Goal: Information Seeking & Learning: Understand process/instructions

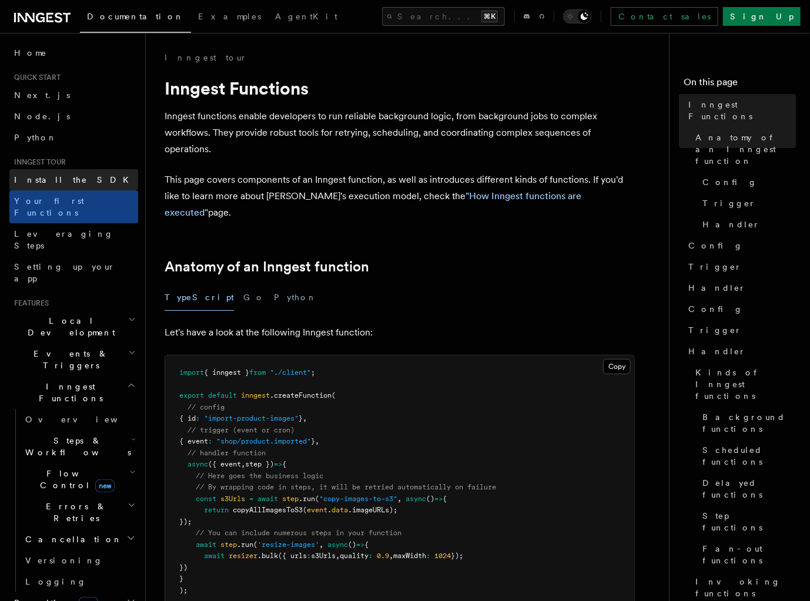
click at [44, 173] on link "Install the SDK" at bounding box center [73, 179] width 129 height 21
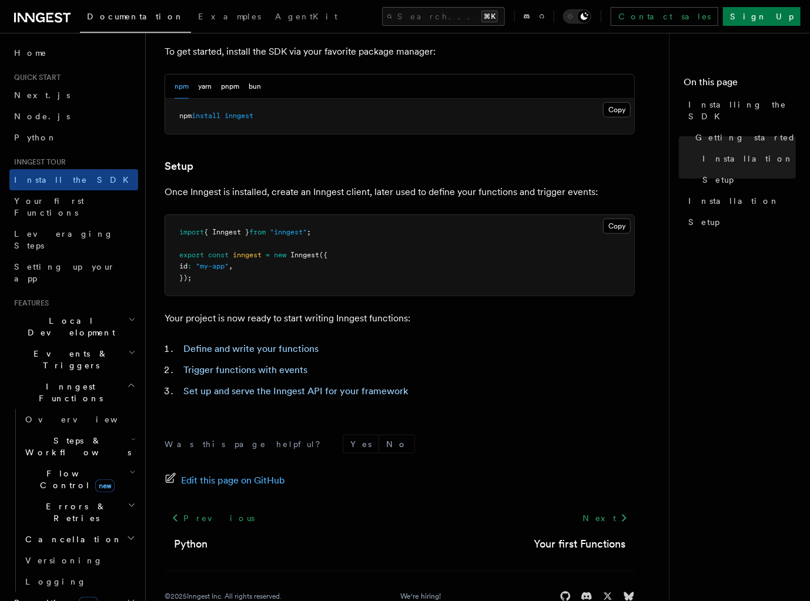
scroll to position [345, 0]
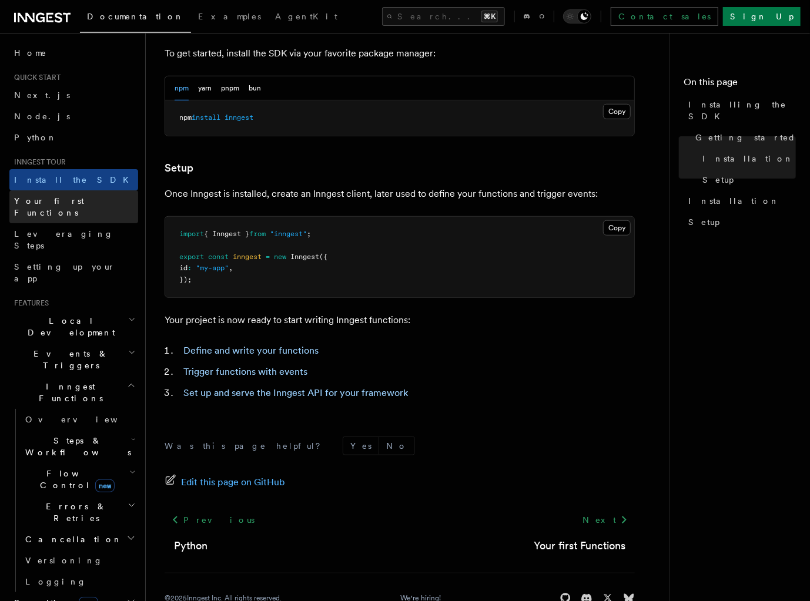
click at [95, 205] on link "Your first Functions" at bounding box center [73, 206] width 129 height 33
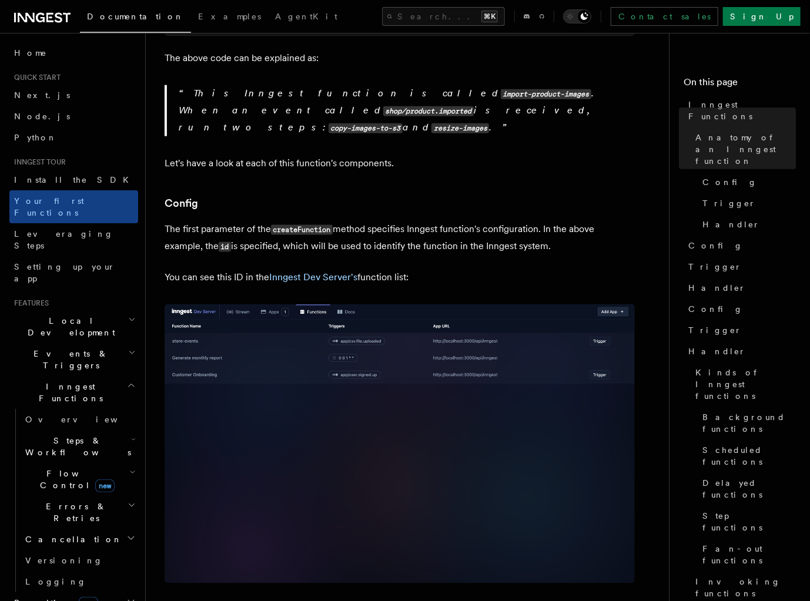
scroll to position [574, 0]
click at [84, 315] on span "Local Development" at bounding box center [68, 327] width 119 height 24
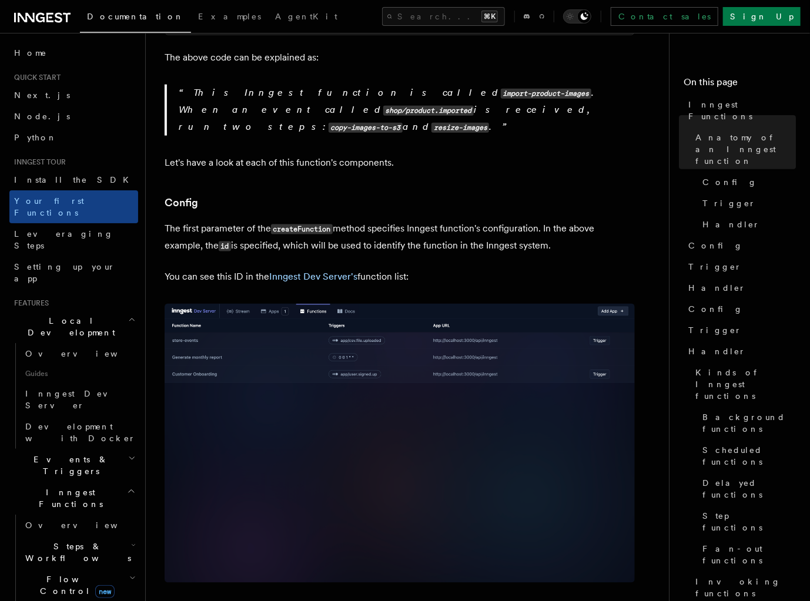
click at [93, 310] on h2 "Local Development" at bounding box center [73, 326] width 129 height 33
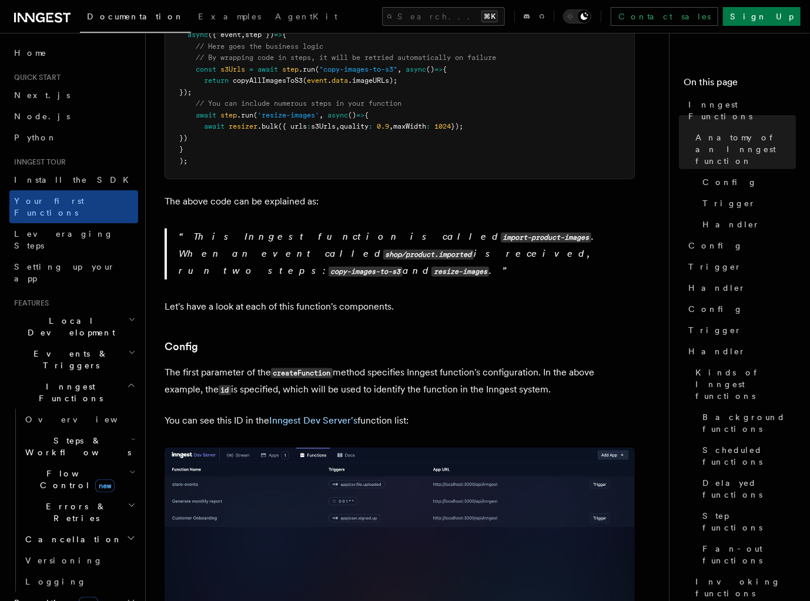
scroll to position [329, 0]
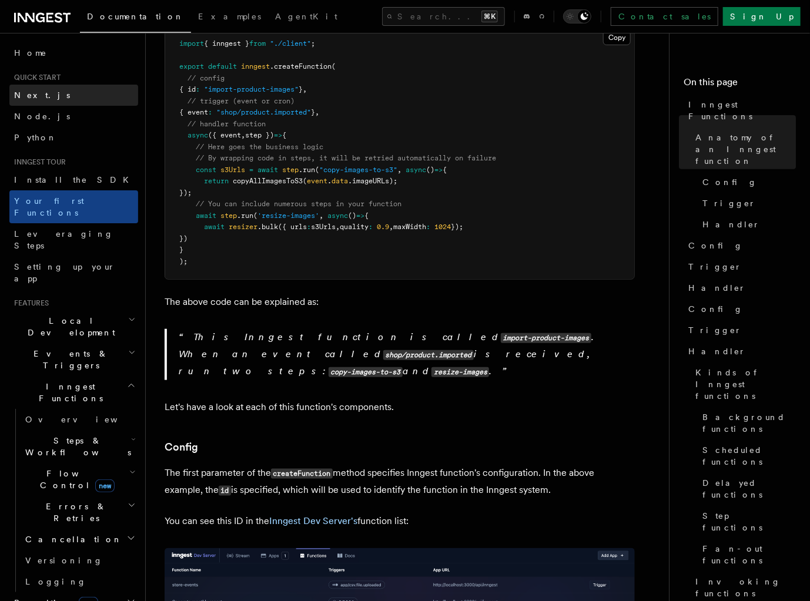
click at [30, 91] on span "Next.js" at bounding box center [42, 95] width 56 height 9
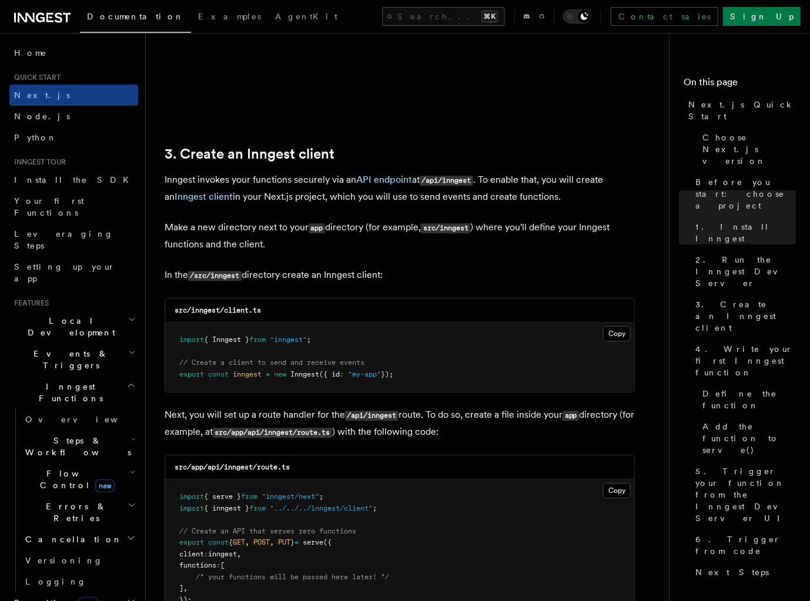
scroll to position [1465, 0]
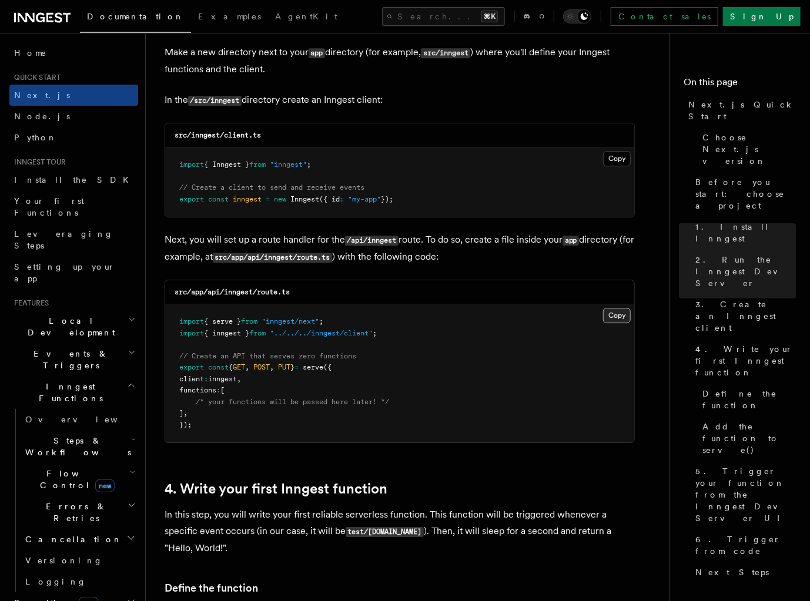
click at [616, 319] on button "Copy Copied" at bounding box center [617, 315] width 28 height 15
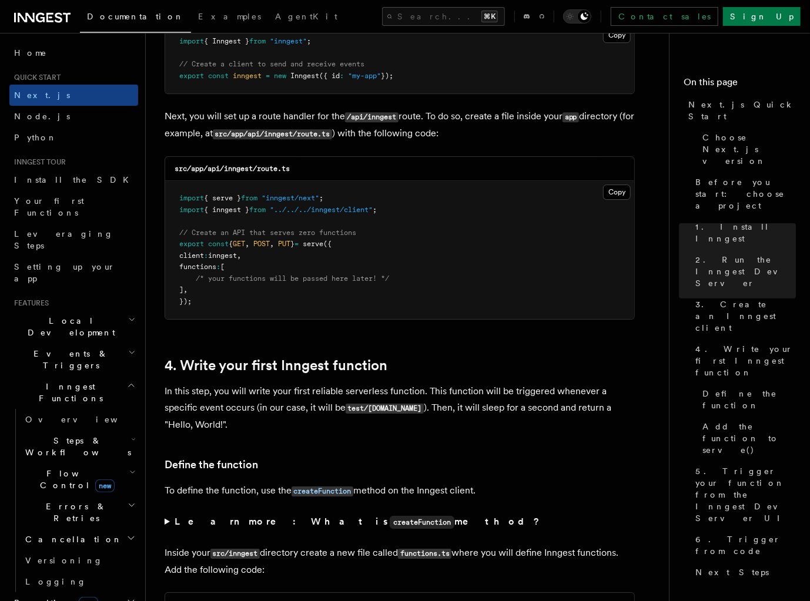
scroll to position [1895, 0]
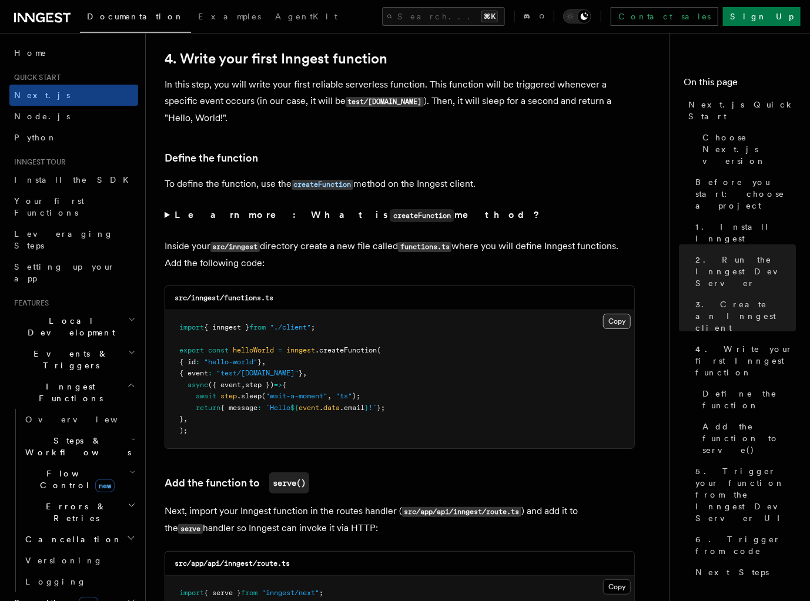
click at [616, 325] on button "Copy Copied" at bounding box center [617, 321] width 28 height 15
